Goal: Transaction & Acquisition: Purchase product/service

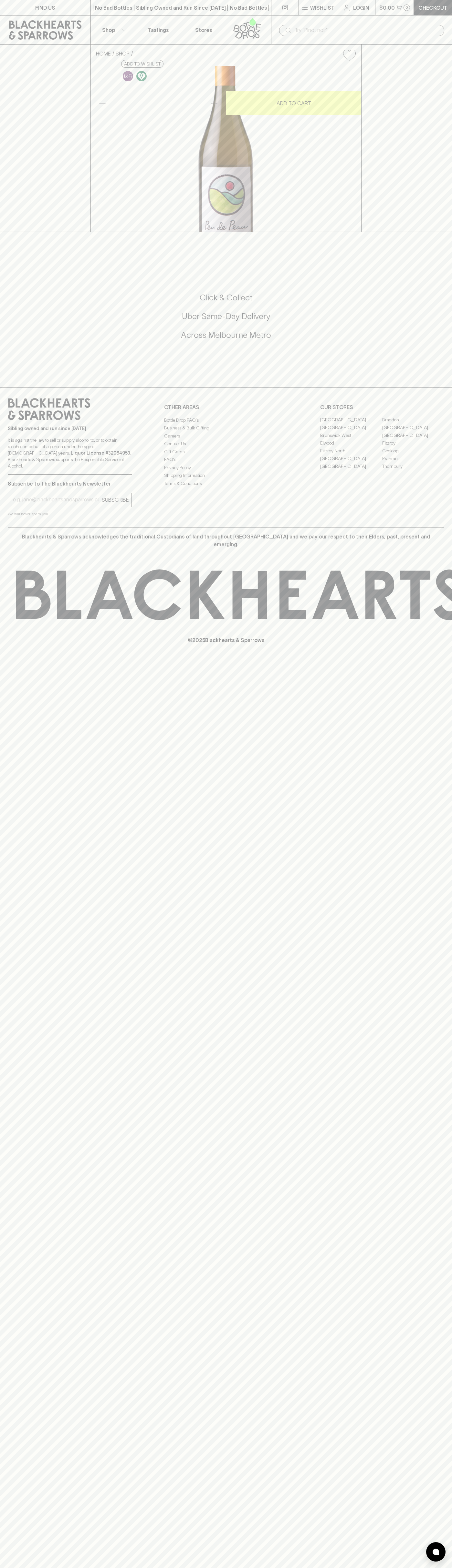
click at [447, 855] on div "FIND US | No Bad Bottles | Sibling Owned and Run Since 2006 | No Bad Bottles | …" at bounding box center [226, 784] width 452 height 1568
click at [171, 1567] on html "FIND US | No Bad Bottles | Sibling Owned and Run Since 2006 | No Bad Bottles | …" at bounding box center [226, 784] width 452 height 1568
click at [25, 29] on icon at bounding box center [45, 30] width 81 height 19
